Goal: Information Seeking & Learning: Find specific page/section

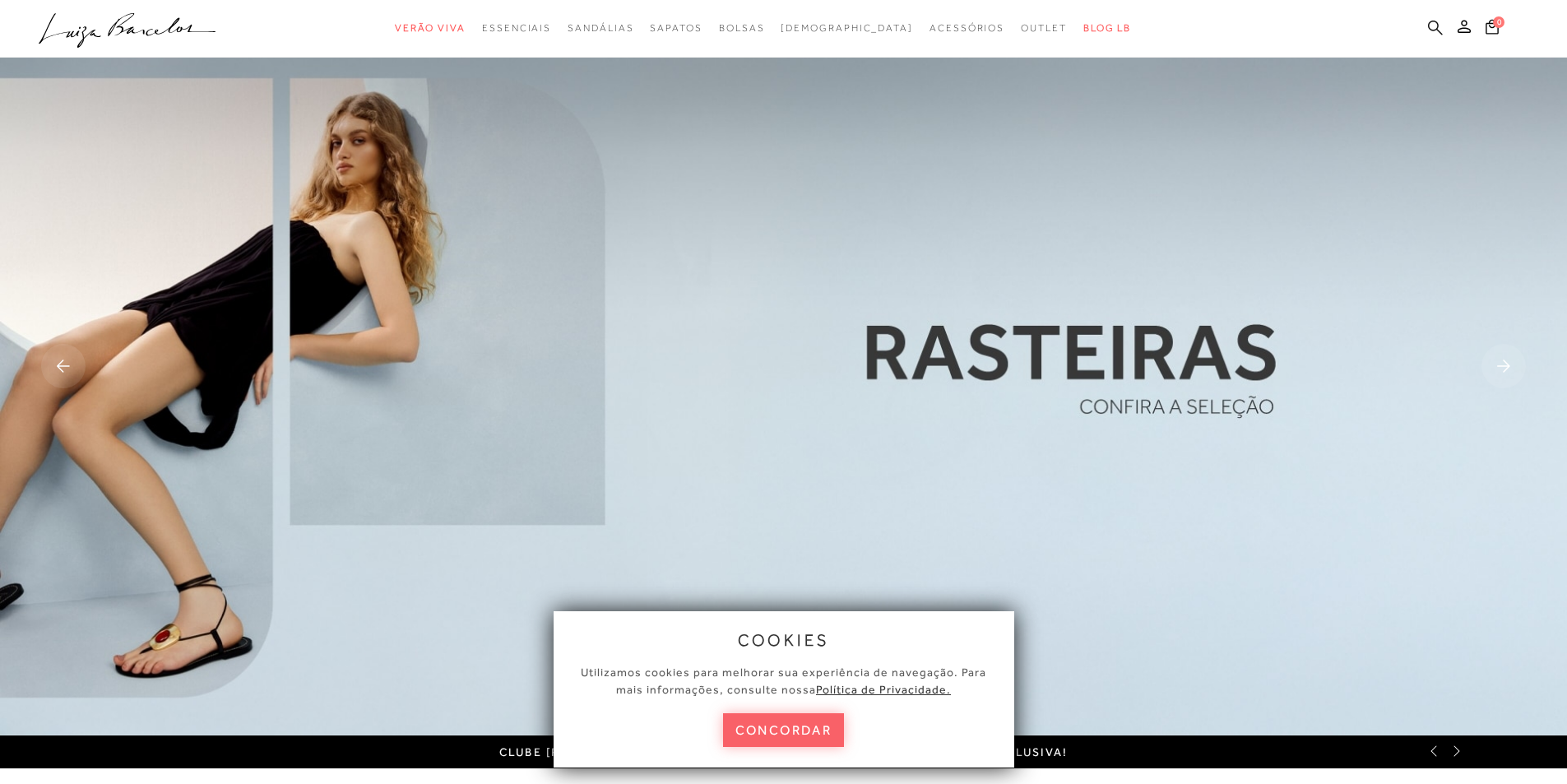
click at [1434, 20] on icon at bounding box center [1435, 26] width 15 height 15
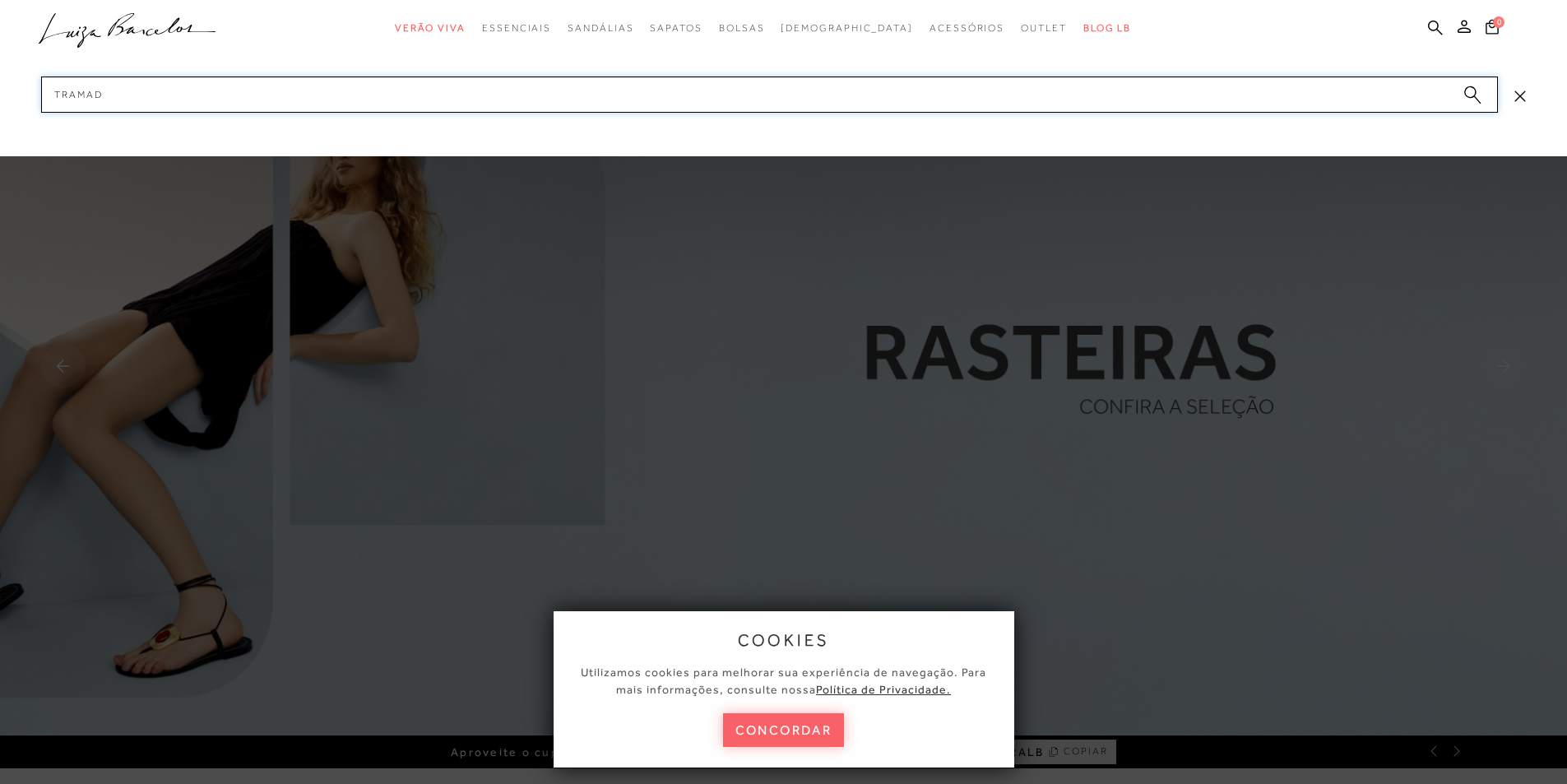
type input "TRAMADO"
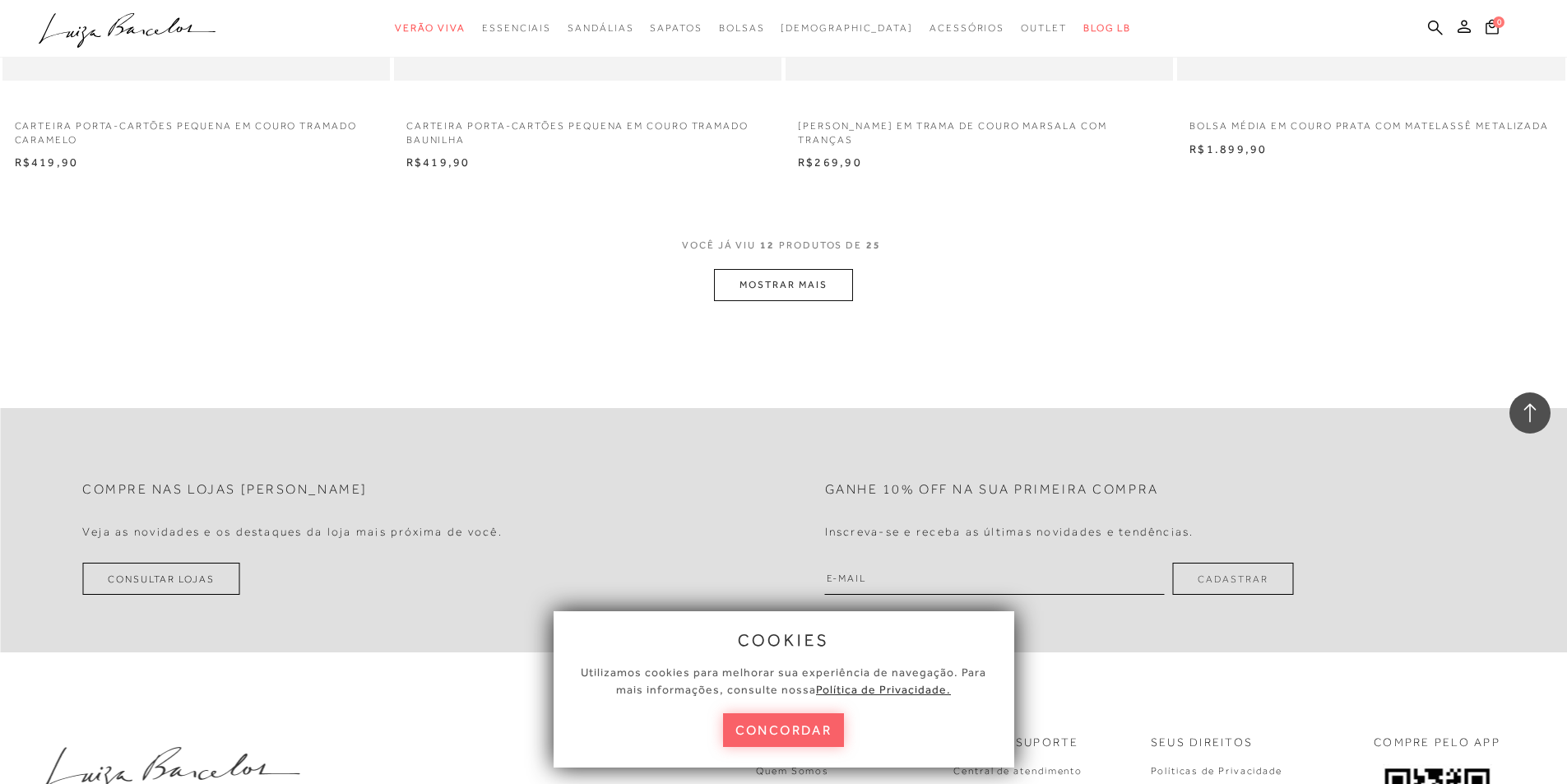
scroll to position [2056, 0]
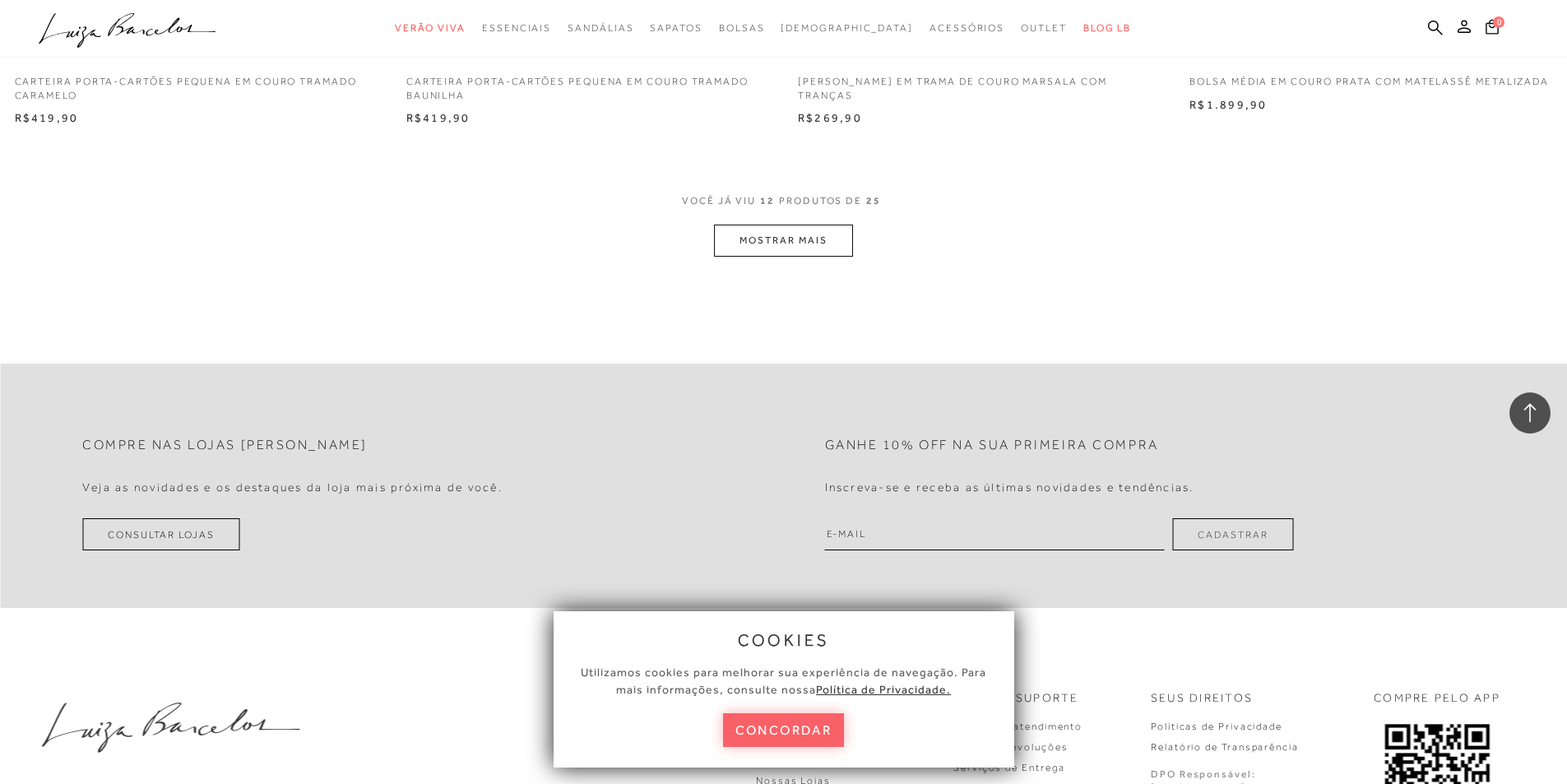
click at [810, 242] on button "MOSTRAR MAIS" at bounding box center [784, 241] width 138 height 32
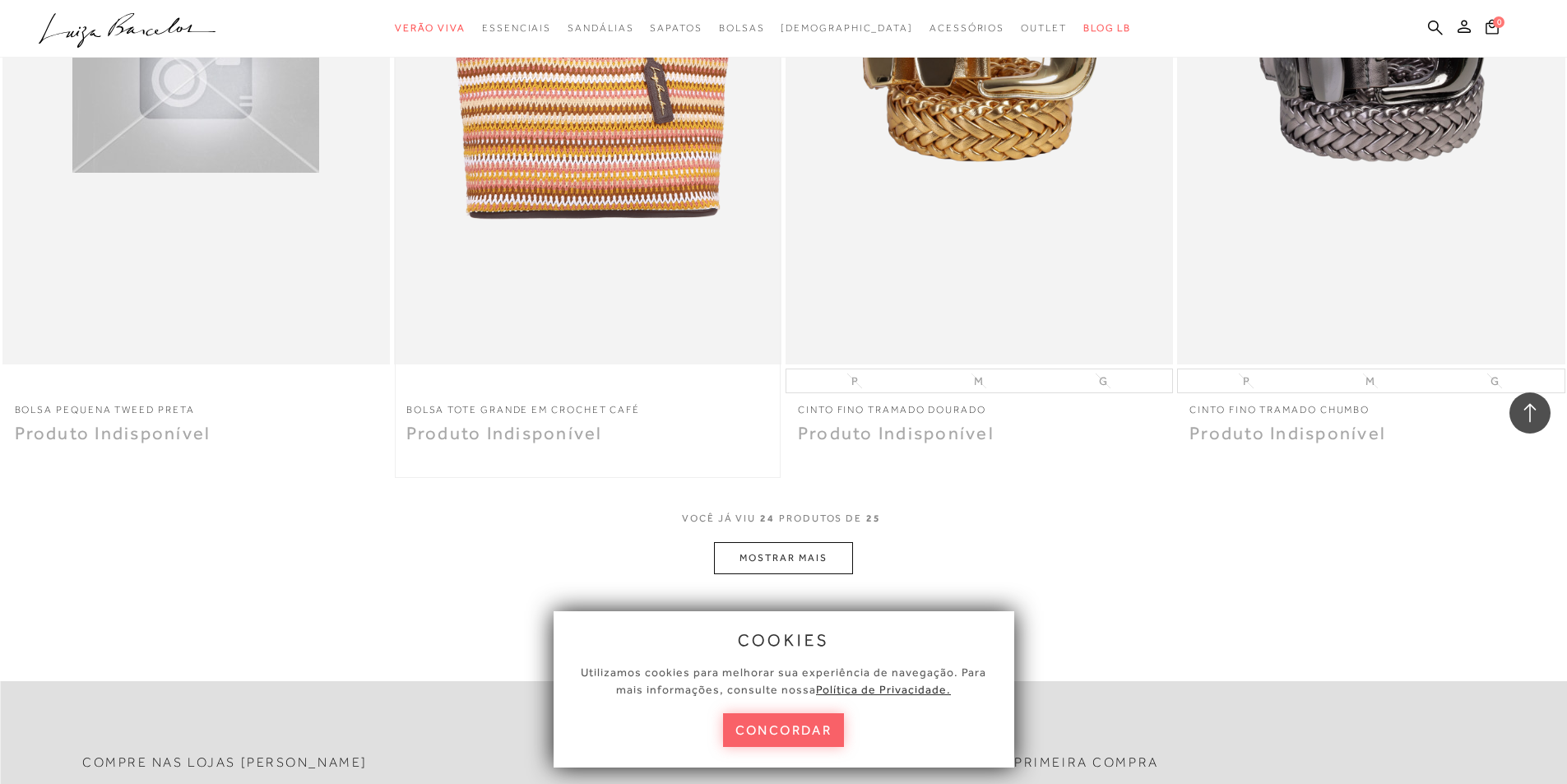
scroll to position [3783, 0]
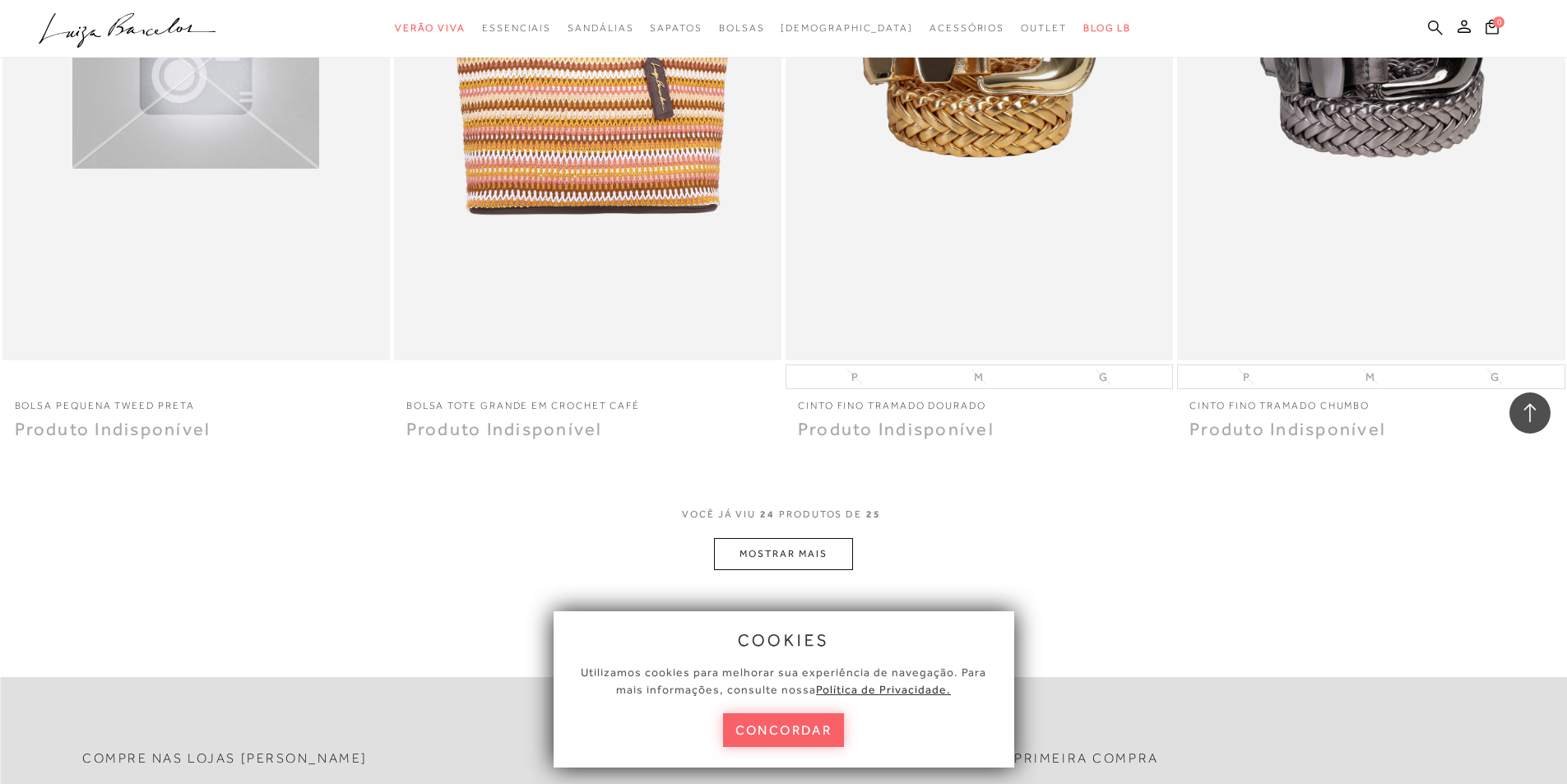
click at [1436, 26] on icon at bounding box center [1435, 27] width 15 height 15
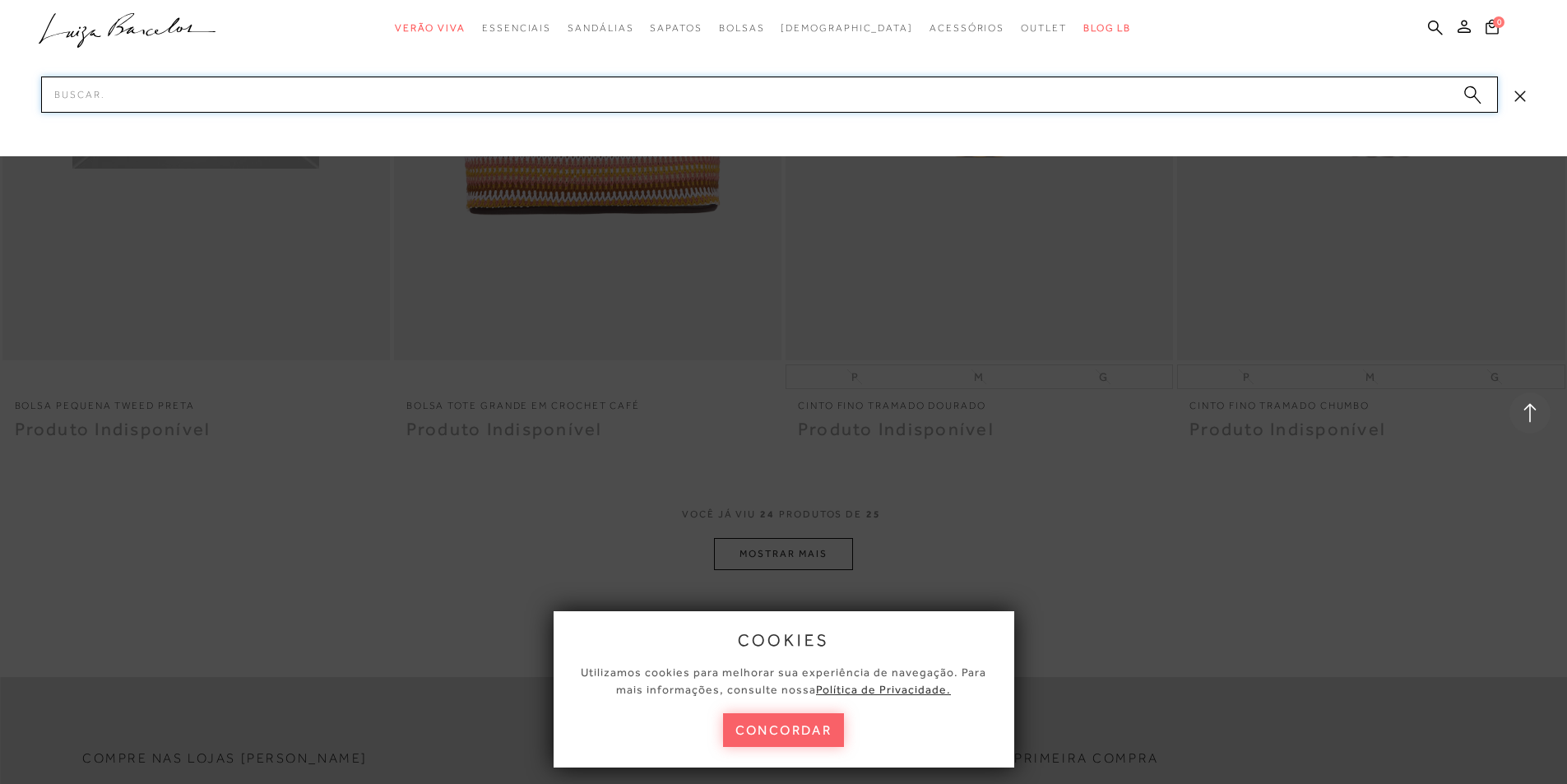
click at [1203, 101] on input "Pesquisar" at bounding box center [769, 95] width 1457 height 36
type input "PALHA"
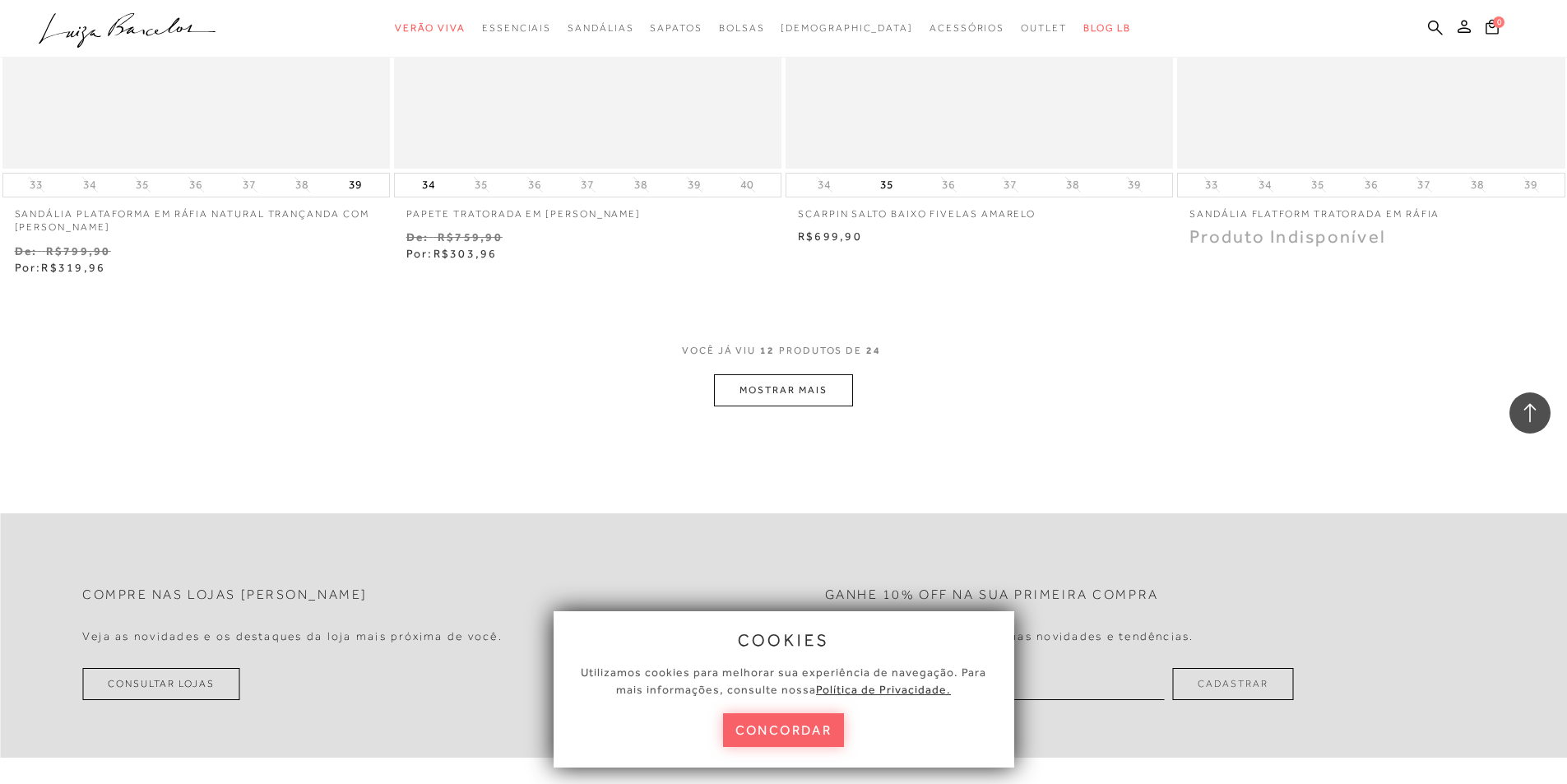
scroll to position [1973, 0]
click at [760, 385] on button "MOSTRAR MAIS" at bounding box center [784, 389] width 138 height 32
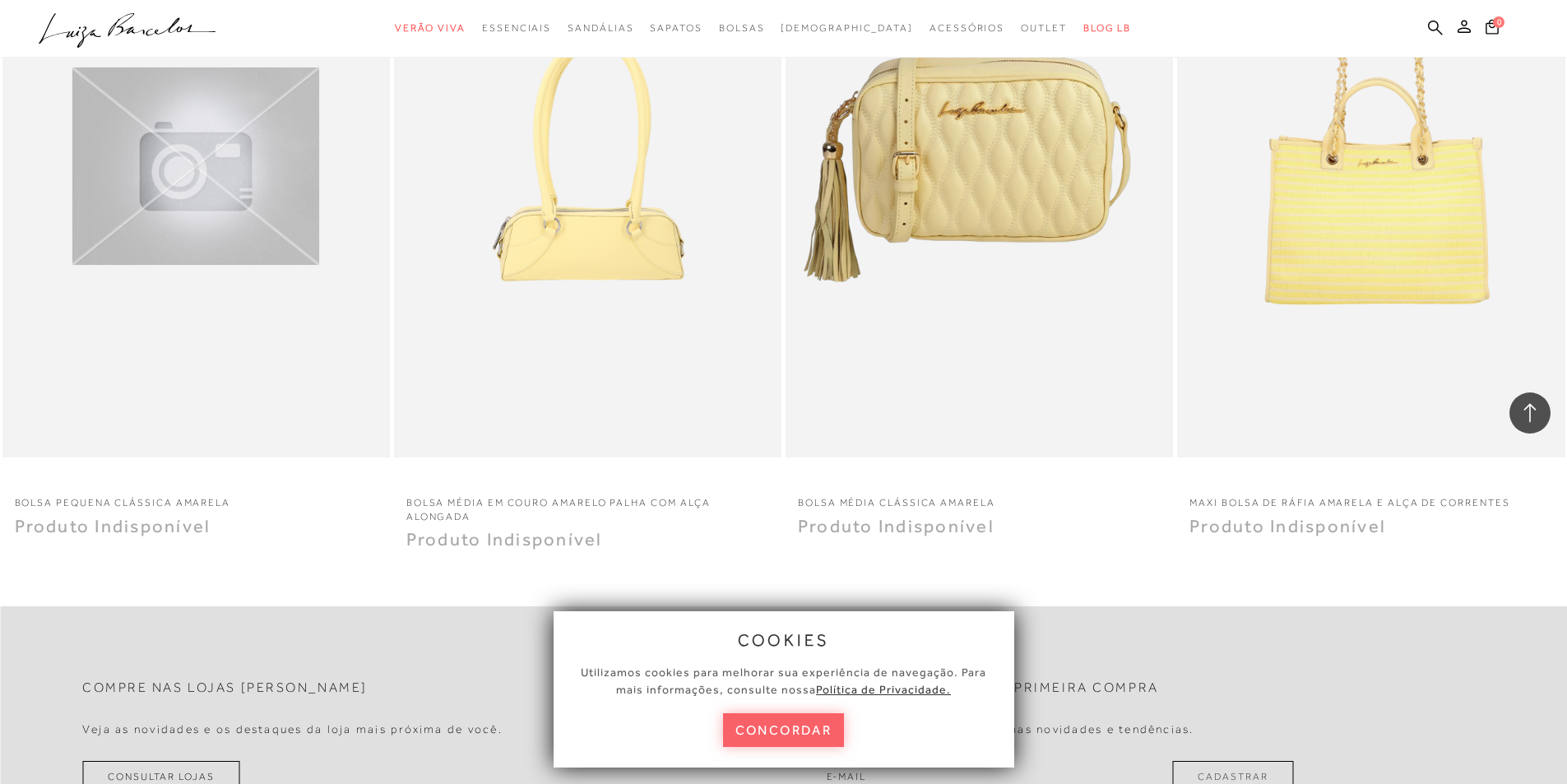
scroll to position [3783, 0]
